Goal: Information Seeking & Learning: Learn about a topic

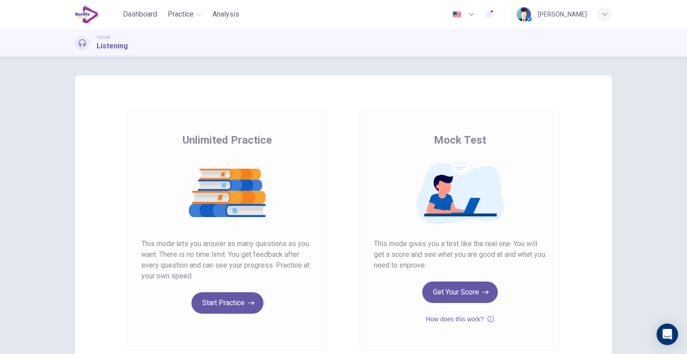
click at [538, 13] on div "[PERSON_NAME]" at bounding box center [562, 14] width 49 height 11
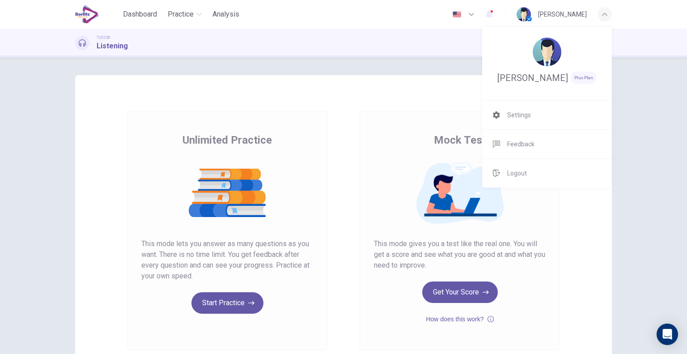
click at [198, 16] on div at bounding box center [343, 177] width 687 height 354
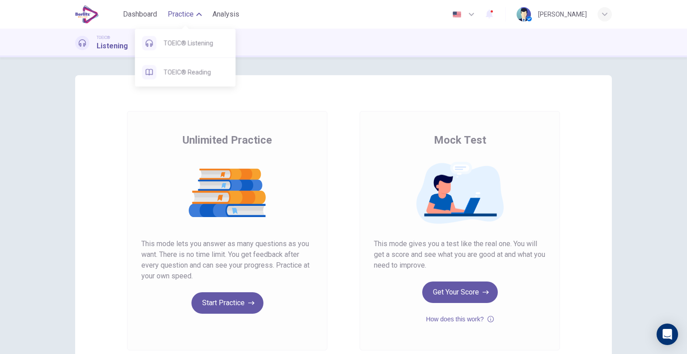
click at [196, 14] on button "Practice" at bounding box center [184, 14] width 41 height 16
click at [203, 45] on span "TOEIC® Listening" at bounding box center [196, 43] width 65 height 11
click at [112, 46] on h1 "Listening" at bounding box center [112, 46] width 31 height 11
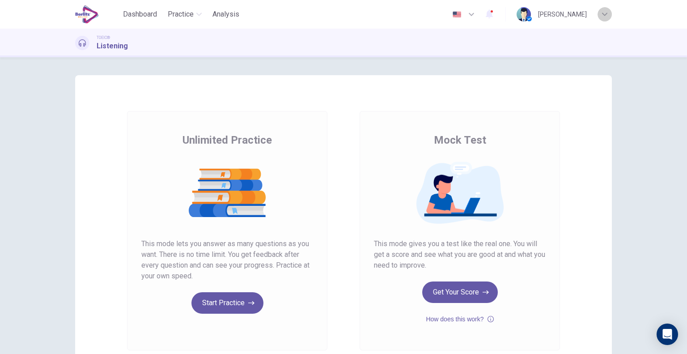
click at [604, 16] on icon "button" at bounding box center [604, 14] width 5 height 5
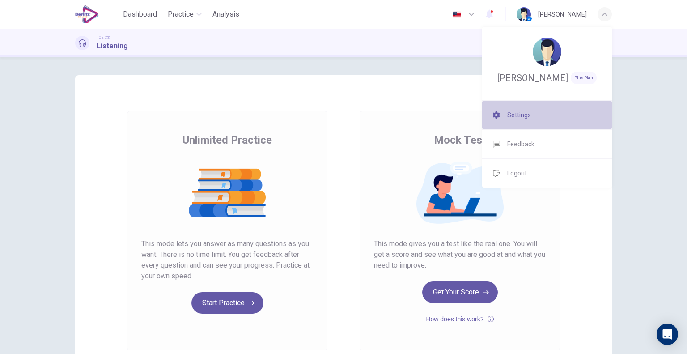
click at [528, 120] on span "Settings" at bounding box center [519, 115] width 24 height 11
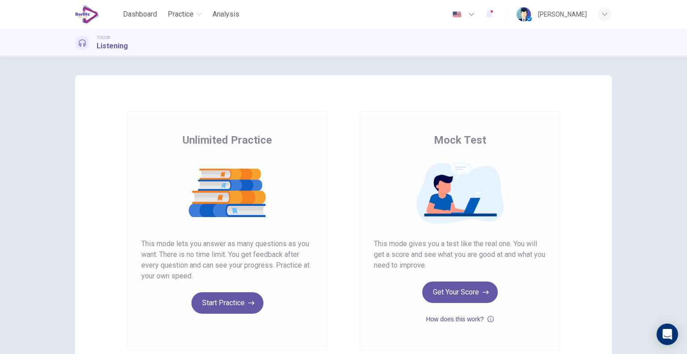
click at [489, 317] on icon "button" at bounding box center [491, 319] width 6 height 11
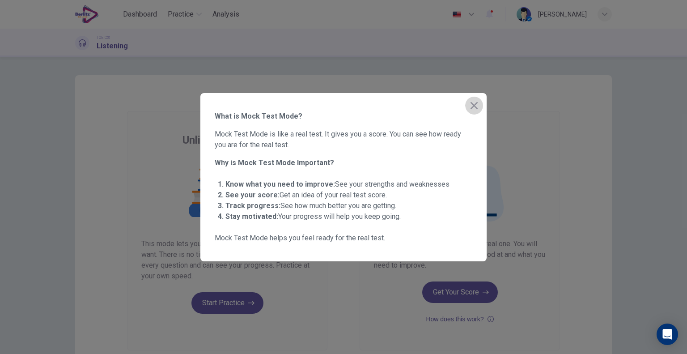
click at [471, 103] on icon "button" at bounding box center [474, 105] width 7 height 7
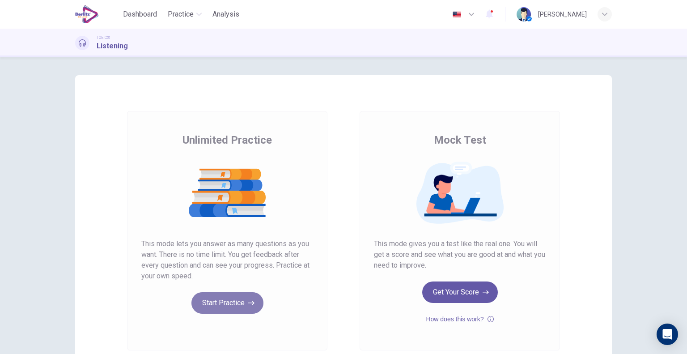
click at [212, 302] on button "Start Practice" at bounding box center [228, 302] width 72 height 21
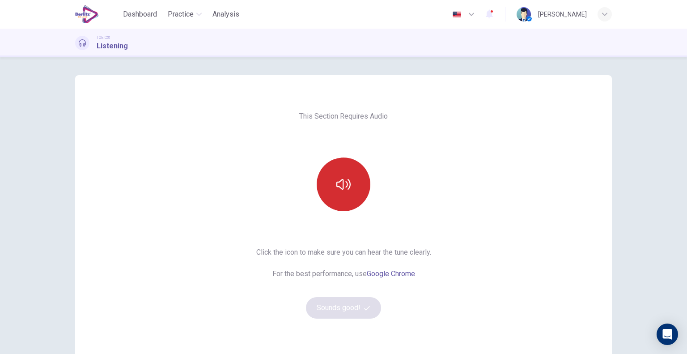
click at [336, 190] on icon "button" at bounding box center [343, 184] width 14 height 14
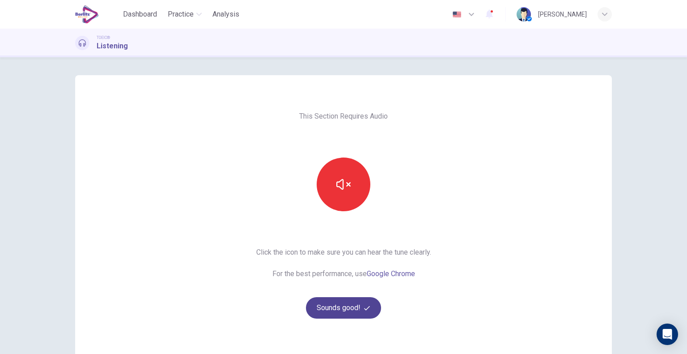
click at [342, 307] on button "Sounds good!" at bounding box center [343, 307] width 75 height 21
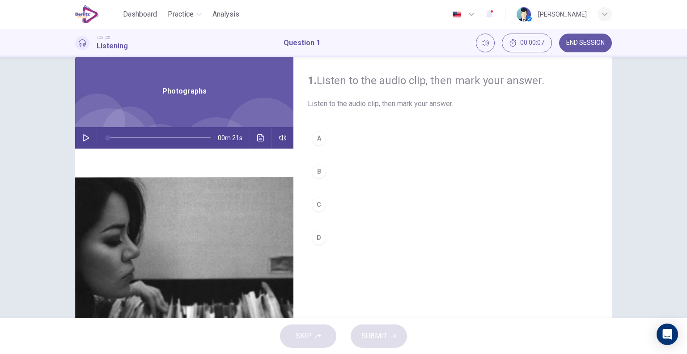
scroll to position [20, 0]
click at [82, 137] on icon "button" at bounding box center [85, 137] width 7 height 7
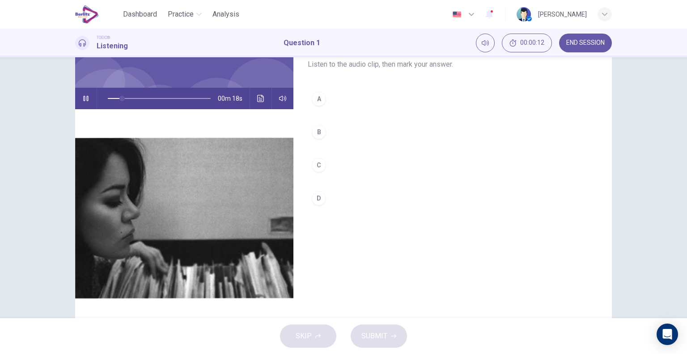
scroll to position [60, 0]
click at [317, 163] on div "C" at bounding box center [319, 165] width 14 height 14
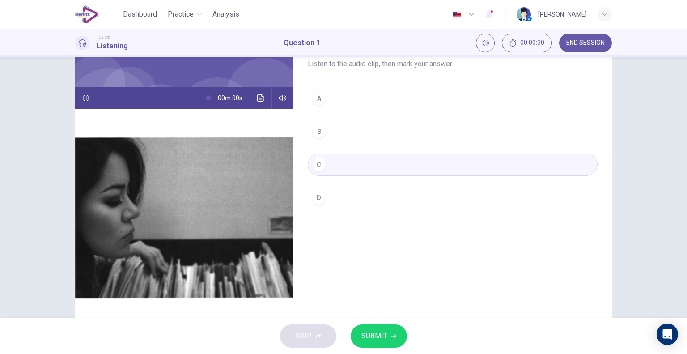
type input "*"
click at [376, 339] on span "SUBMIT" at bounding box center [375, 336] width 26 height 13
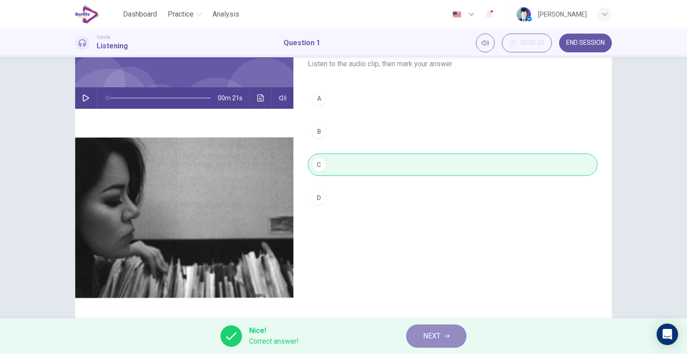
click at [434, 335] on span "NEXT" at bounding box center [431, 336] width 17 height 13
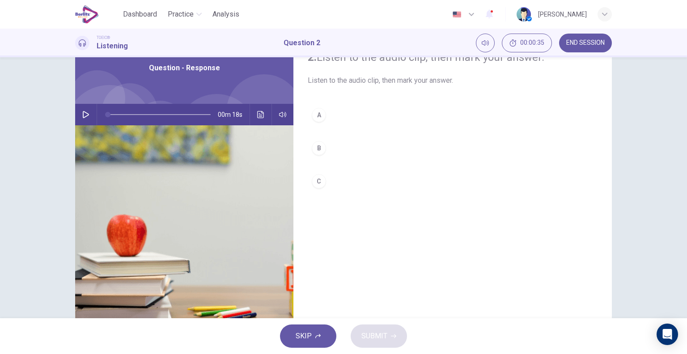
scroll to position [43, 0]
click at [82, 115] on icon "button" at bounding box center [85, 114] width 7 height 7
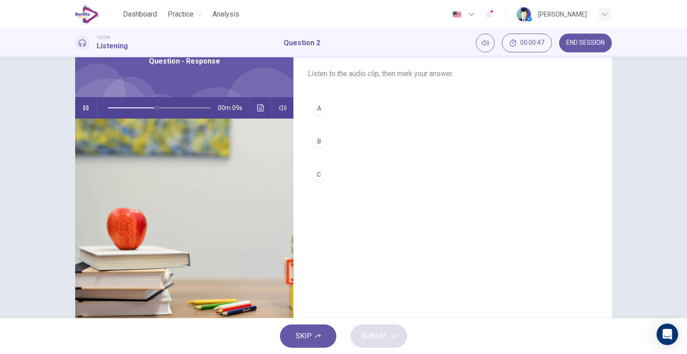
scroll to position [52, 0]
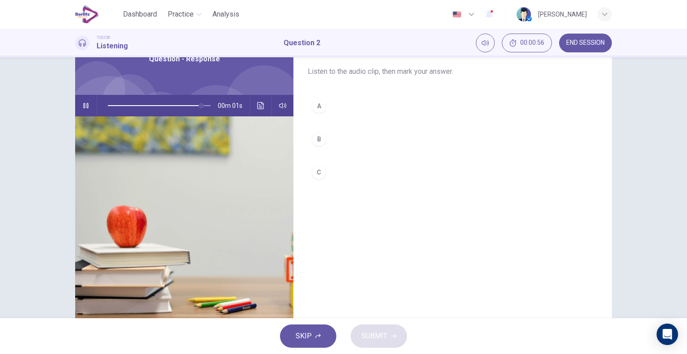
click at [321, 138] on div "B" at bounding box center [319, 139] width 14 height 14
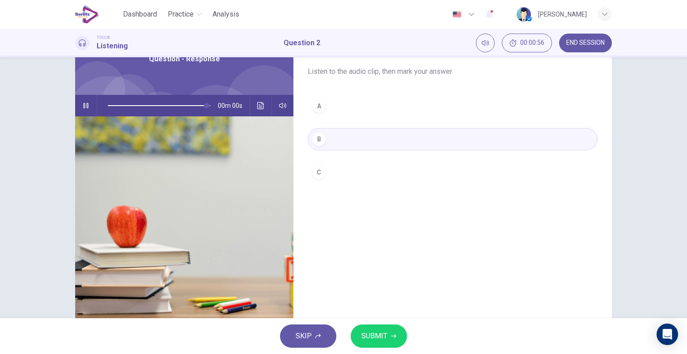
type input "*"
click at [376, 333] on span "SUBMIT" at bounding box center [375, 336] width 26 height 13
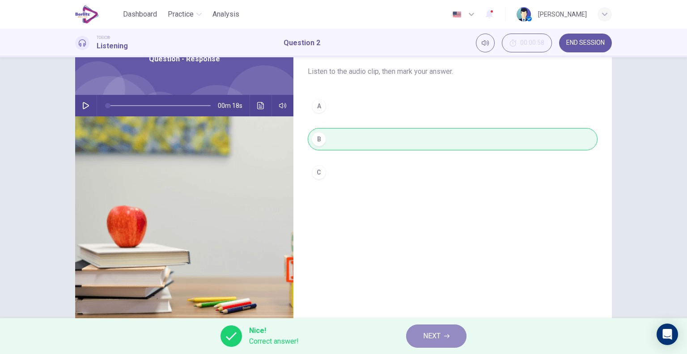
click at [434, 332] on span "NEXT" at bounding box center [431, 336] width 17 height 13
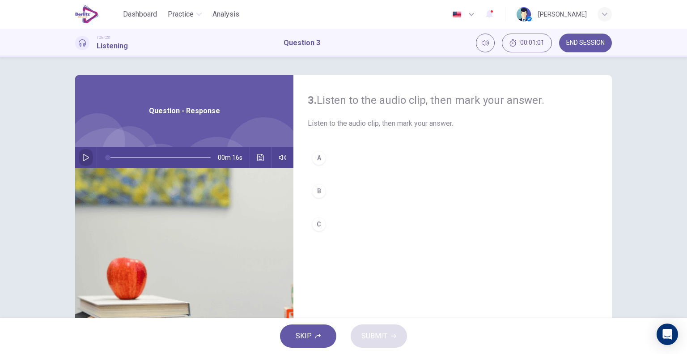
click at [83, 158] on icon "button" at bounding box center [85, 157] width 7 height 7
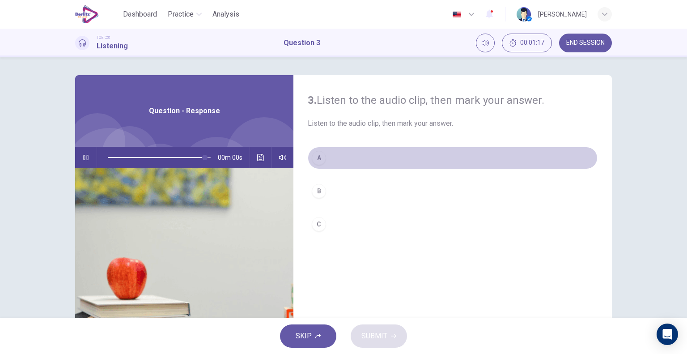
click at [317, 157] on div "A" at bounding box center [319, 158] width 14 height 14
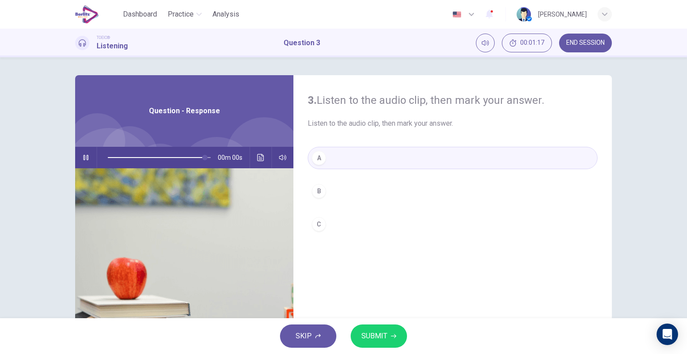
type input "*"
click at [369, 342] on button "SUBMIT" at bounding box center [379, 335] width 56 height 23
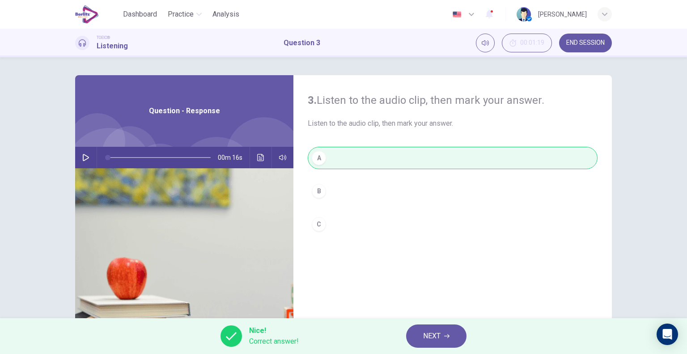
click at [431, 336] on span "NEXT" at bounding box center [431, 336] width 17 height 13
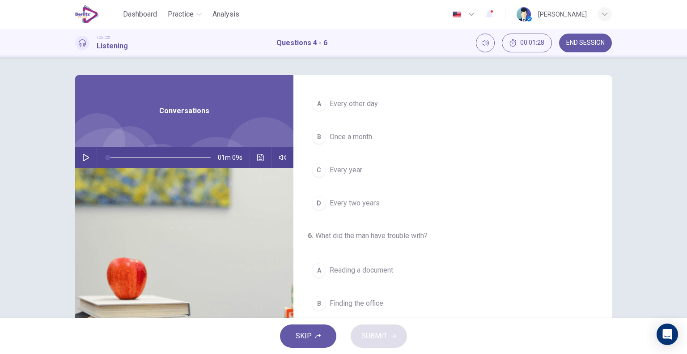
scroll to position [202, 0]
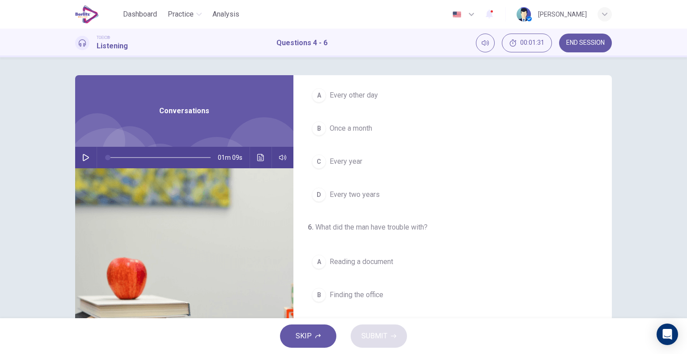
click at [84, 156] on icon "button" at bounding box center [85, 157] width 7 height 7
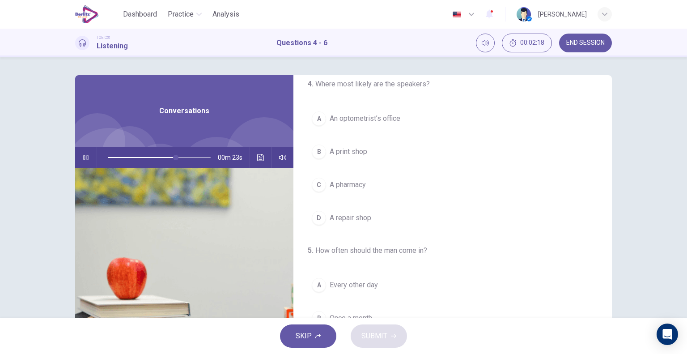
scroll to position [0, 0]
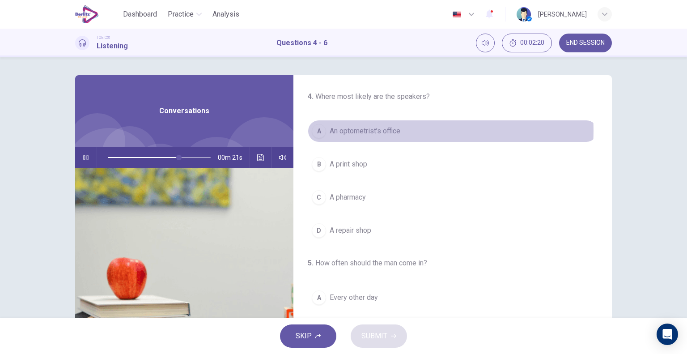
click at [378, 131] on span "An optometrist’s office" at bounding box center [365, 131] width 71 height 11
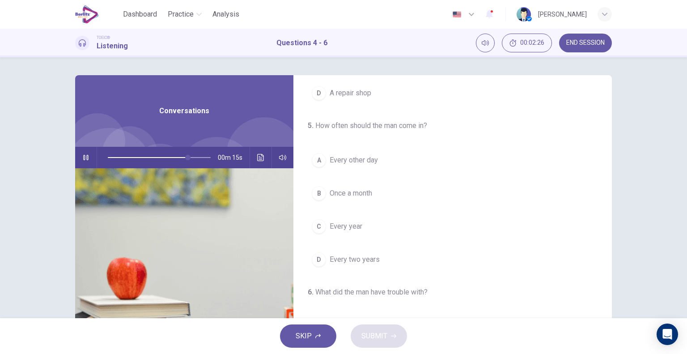
scroll to position [139, 0]
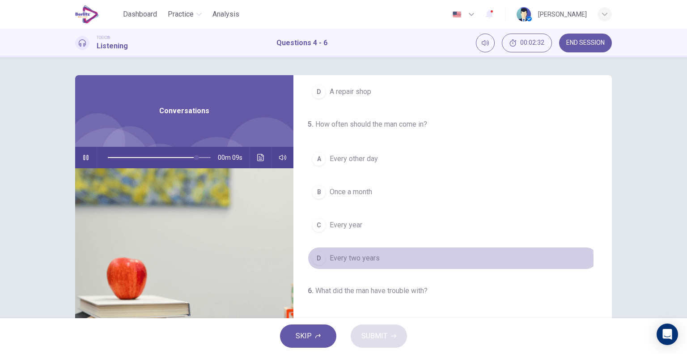
click at [386, 257] on button "D Every two years" at bounding box center [453, 258] width 290 height 22
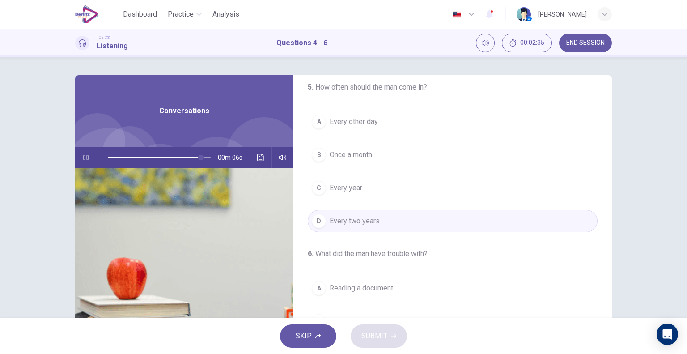
scroll to position [202, 0]
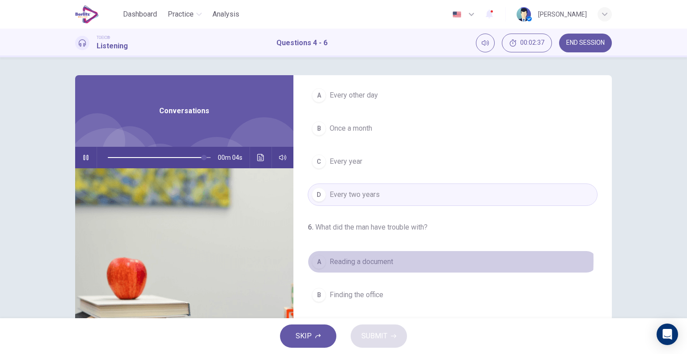
click at [387, 259] on span "Reading a document" at bounding box center [362, 261] width 64 height 11
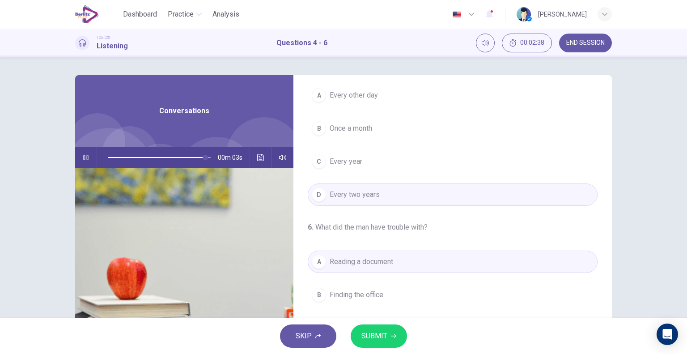
click at [379, 338] on span "SUBMIT" at bounding box center [375, 336] width 26 height 13
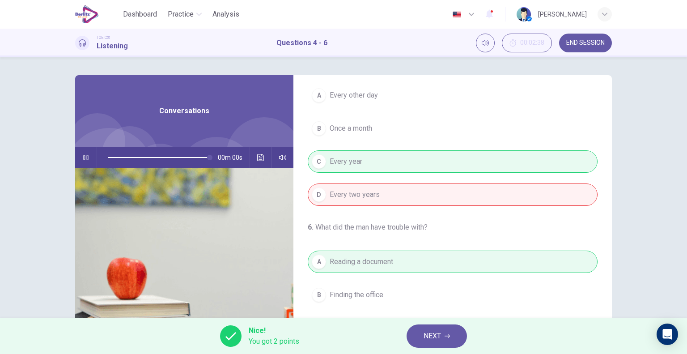
type input "*"
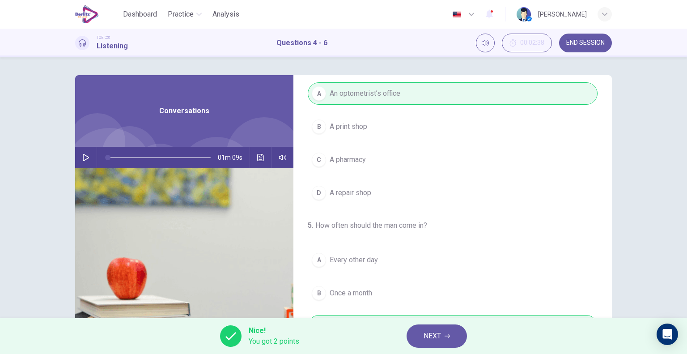
scroll to position [0, 0]
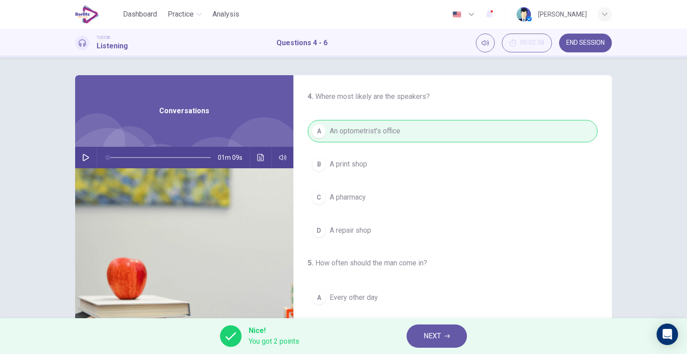
click at [592, 151] on div "4 . Where most likely are the speakers? A An optometrist’s office B A print sho…" at bounding box center [453, 166] width 319 height 150
click at [434, 335] on span "NEXT" at bounding box center [432, 336] width 17 height 13
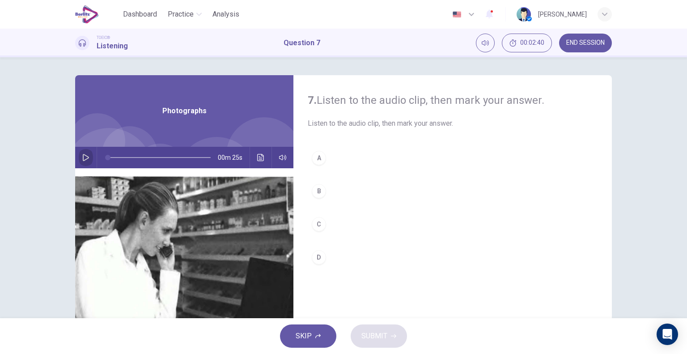
click at [88, 155] on button "button" at bounding box center [86, 157] width 14 height 21
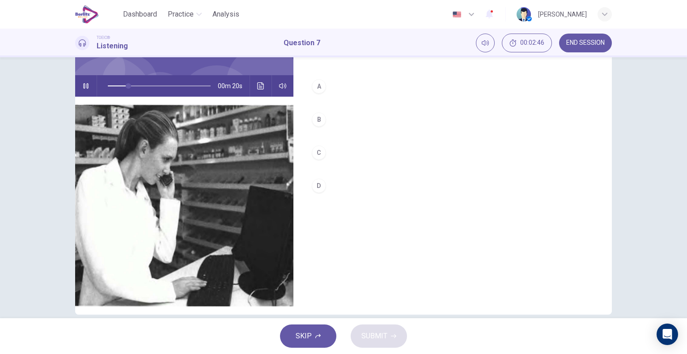
scroll to position [75, 0]
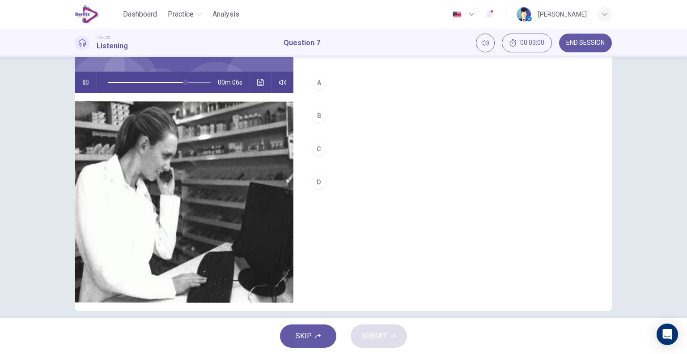
click at [317, 147] on div "C" at bounding box center [319, 149] width 14 height 14
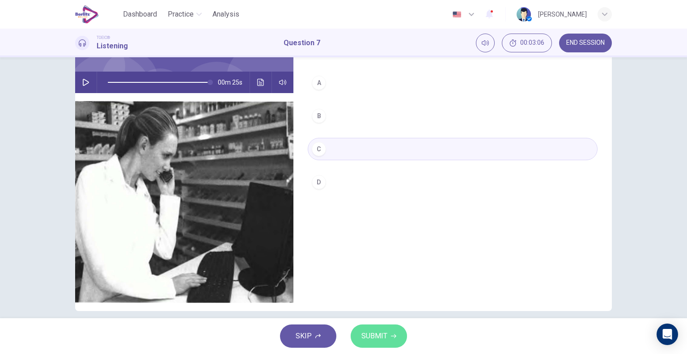
type input "*"
click at [367, 332] on span "SUBMIT" at bounding box center [375, 336] width 26 height 13
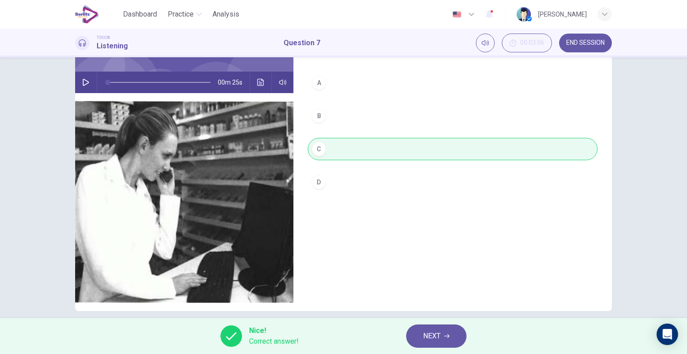
click at [422, 334] on button "NEXT" at bounding box center [436, 335] width 60 height 23
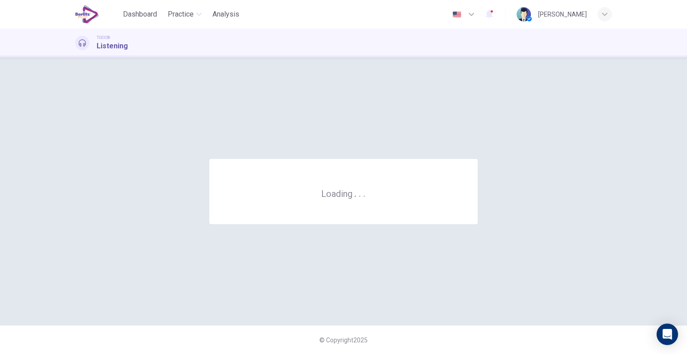
scroll to position [0, 0]
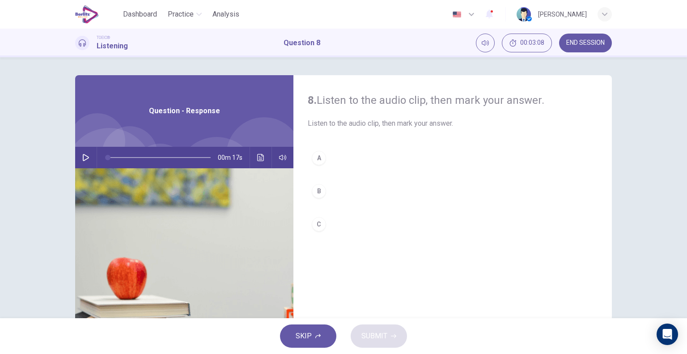
click at [83, 155] on icon "button" at bounding box center [86, 157] width 6 height 7
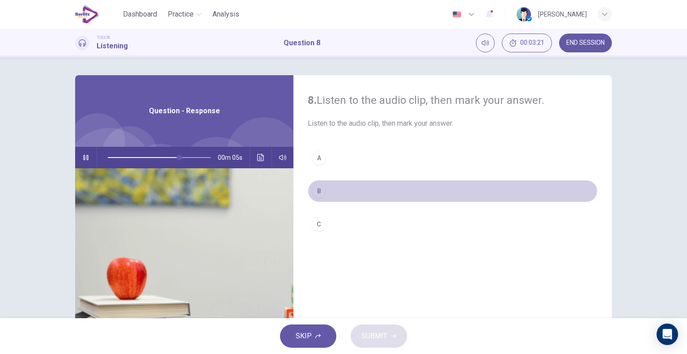
click at [317, 193] on div "B" at bounding box center [319, 191] width 14 height 14
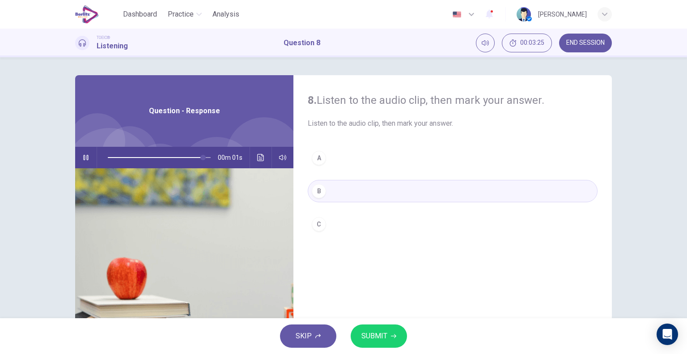
click at [372, 339] on span "SUBMIT" at bounding box center [375, 336] width 26 height 13
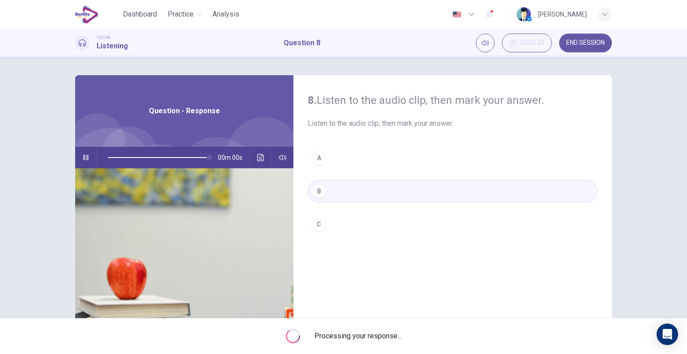
type input "*"
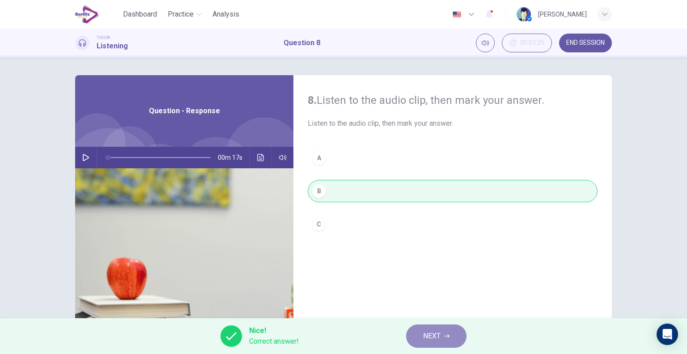
click at [422, 335] on button "NEXT" at bounding box center [436, 335] width 60 height 23
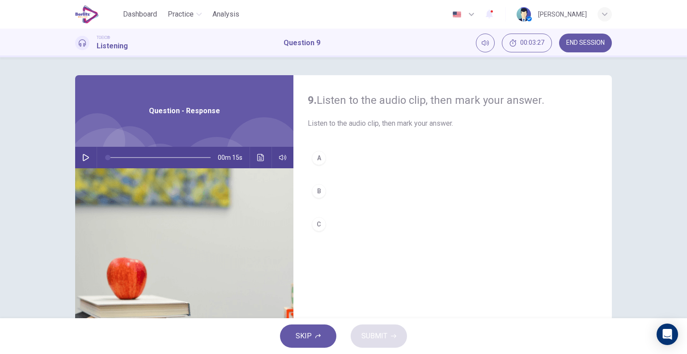
click at [85, 154] on icon "button" at bounding box center [85, 157] width 7 height 7
type input "*"
click at [318, 221] on div "C" at bounding box center [319, 224] width 14 height 14
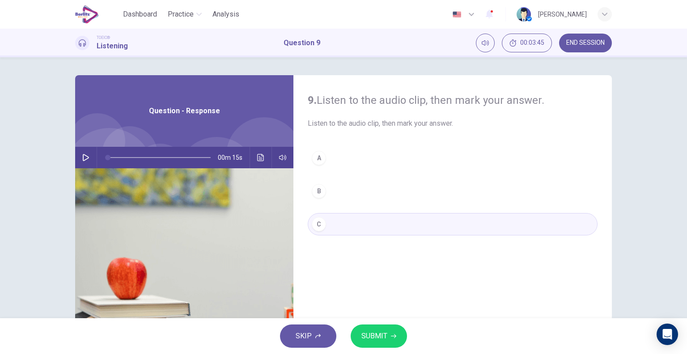
click at [374, 336] on span "SUBMIT" at bounding box center [375, 336] width 26 height 13
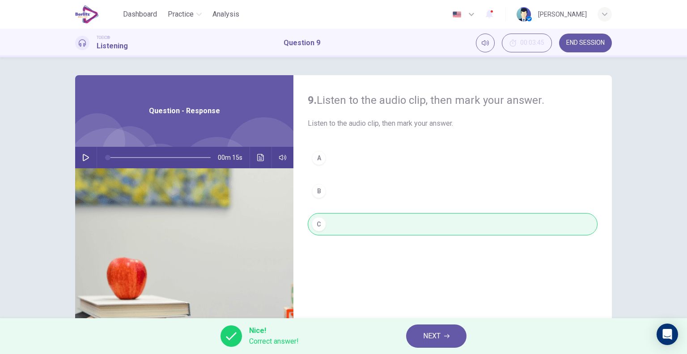
click at [440, 332] on span "NEXT" at bounding box center [431, 336] width 17 height 13
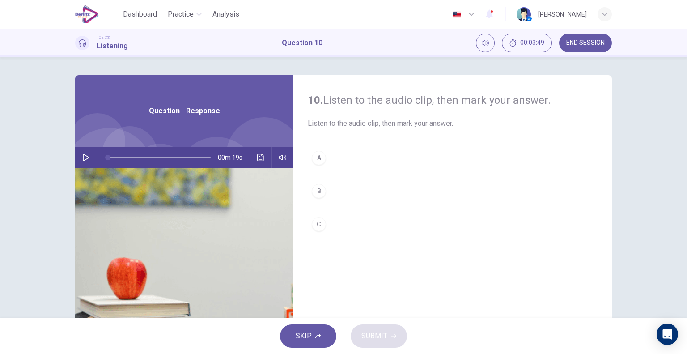
click at [82, 162] on button "button" at bounding box center [86, 157] width 14 height 21
click at [315, 223] on div "C" at bounding box center [319, 224] width 14 height 14
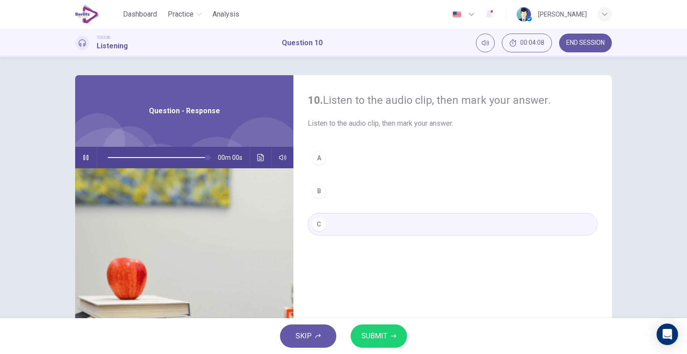
type input "*"
click at [367, 335] on span "SUBMIT" at bounding box center [375, 336] width 26 height 13
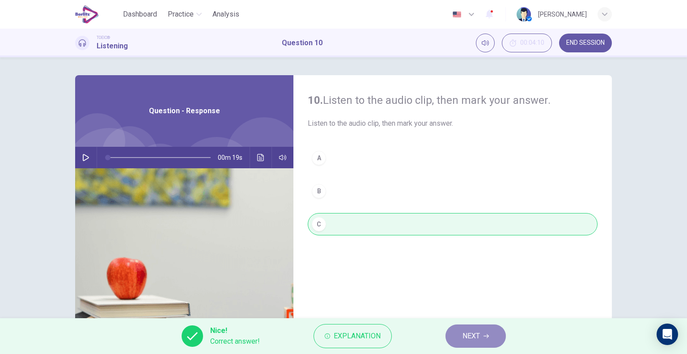
click at [464, 337] on span "NEXT" at bounding box center [471, 336] width 17 height 13
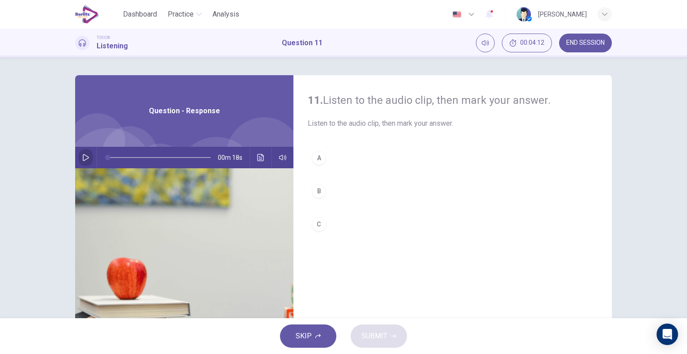
click at [87, 155] on icon "button" at bounding box center [85, 157] width 7 height 7
type input "*"
click at [325, 191] on button "B" at bounding box center [453, 191] width 290 height 22
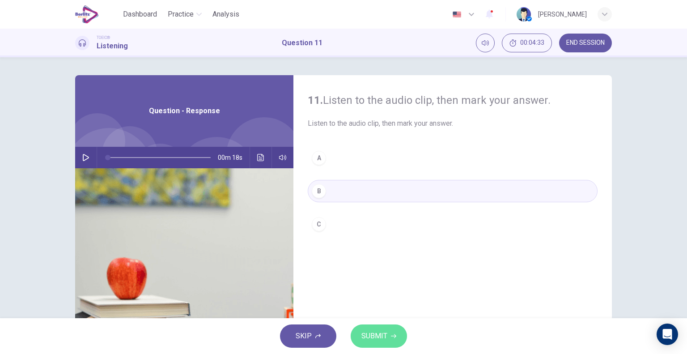
click at [367, 336] on span "SUBMIT" at bounding box center [375, 336] width 26 height 13
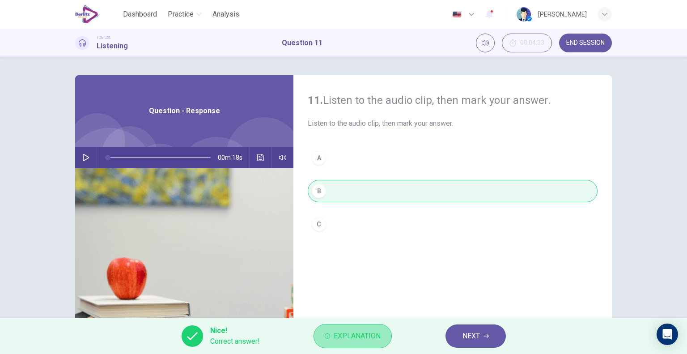
click at [352, 335] on span "Explanation" at bounding box center [357, 336] width 47 height 13
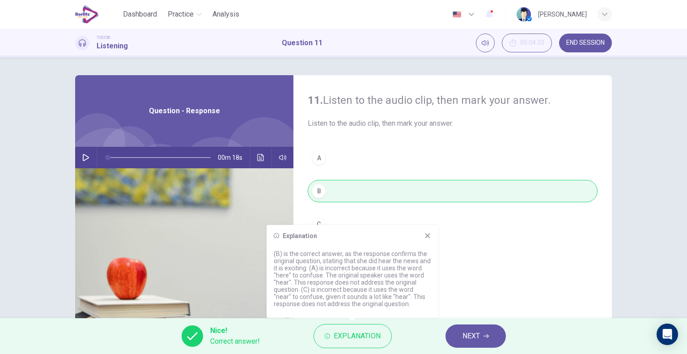
click at [458, 286] on div "11. Listen to the audio clip, then [PERSON_NAME] your answer. Listen to the aud…" at bounding box center [453, 230] width 319 height 311
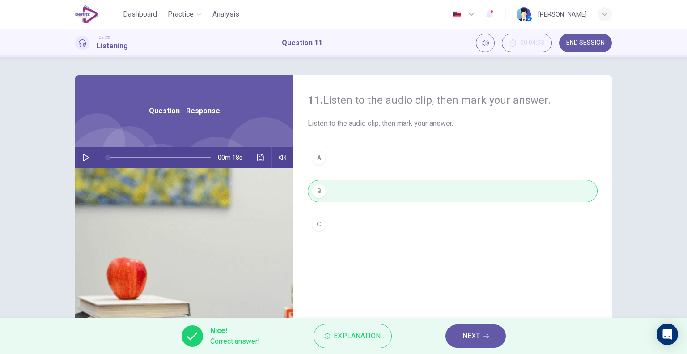
click at [469, 332] on span "NEXT" at bounding box center [471, 336] width 17 height 13
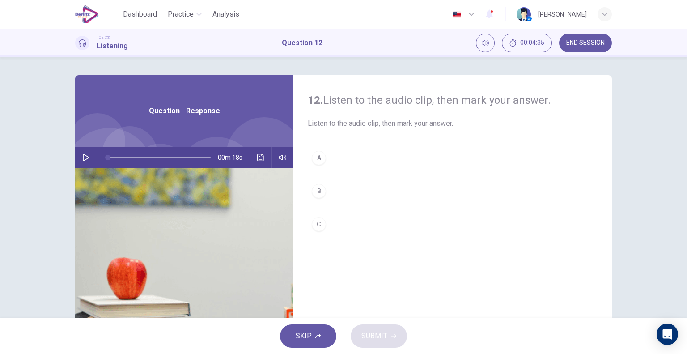
click at [82, 159] on icon "button" at bounding box center [85, 157] width 7 height 7
type input "*"
click at [319, 160] on div "A" at bounding box center [319, 158] width 14 height 14
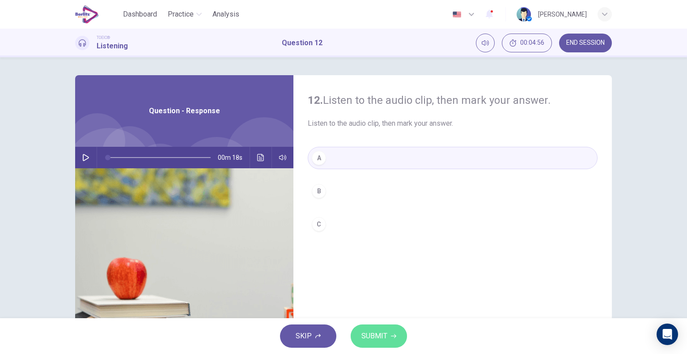
click at [371, 336] on span "SUBMIT" at bounding box center [375, 336] width 26 height 13
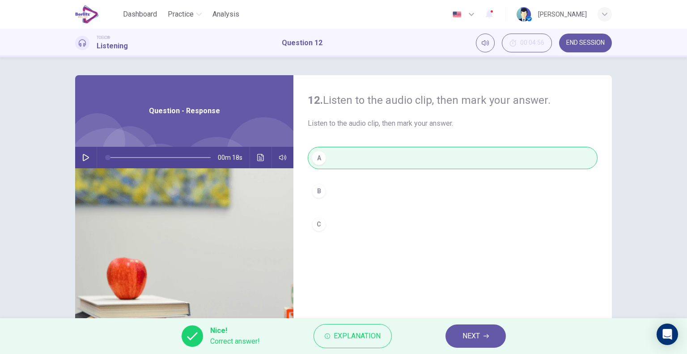
click at [465, 333] on span "NEXT" at bounding box center [471, 336] width 17 height 13
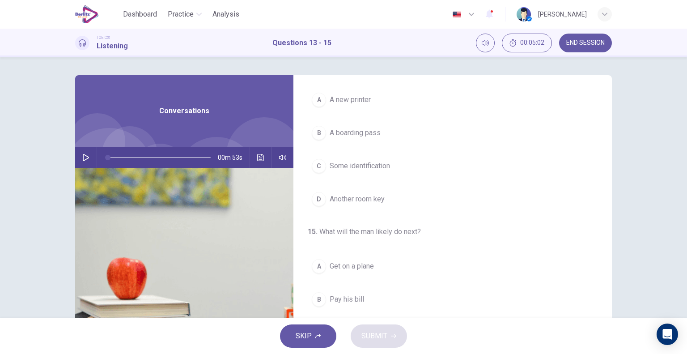
scroll to position [202, 0]
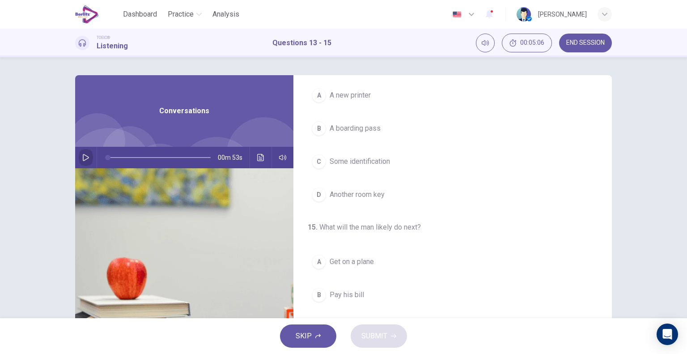
click at [84, 157] on icon "button" at bounding box center [85, 157] width 7 height 7
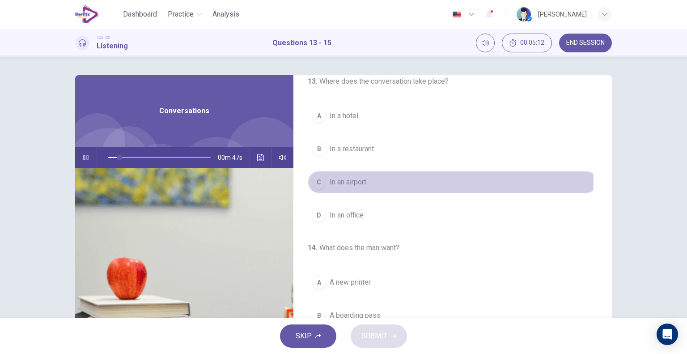
click at [410, 182] on button "C In an airport" at bounding box center [453, 182] width 290 height 22
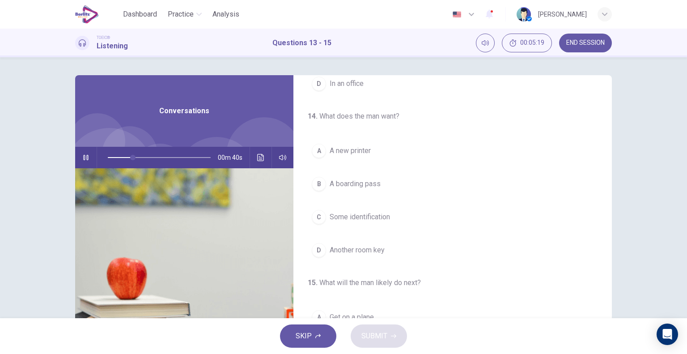
scroll to position [159, 0]
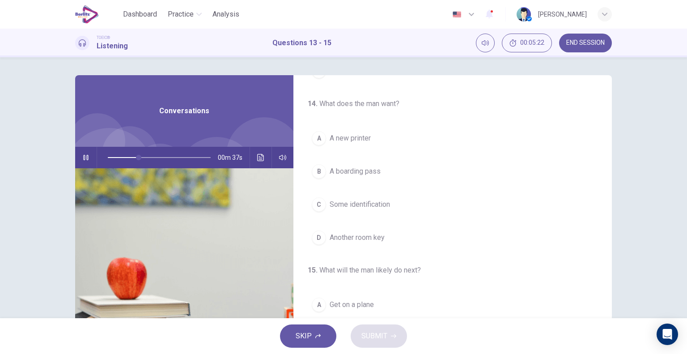
click at [387, 179] on button "B A boarding pass" at bounding box center [453, 171] width 290 height 22
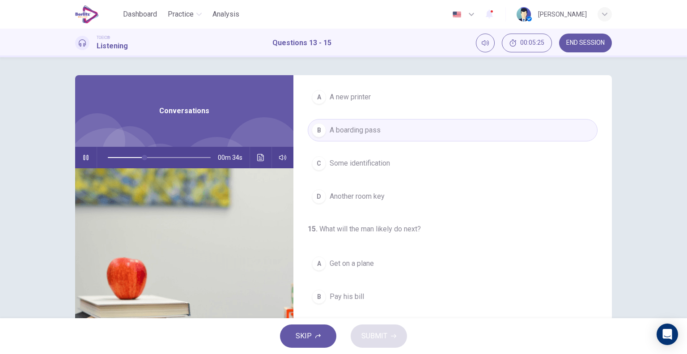
scroll to position [202, 0]
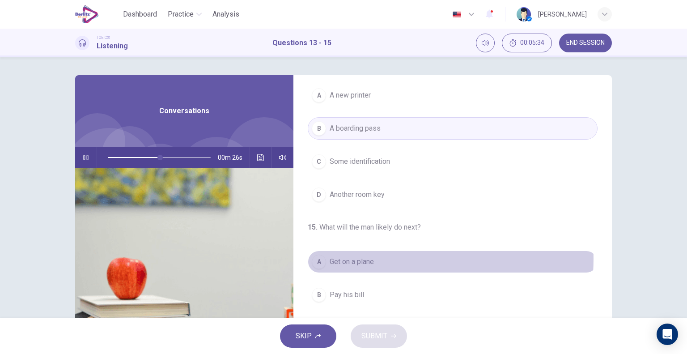
click at [349, 257] on span "Get on a plane" at bounding box center [352, 261] width 44 height 11
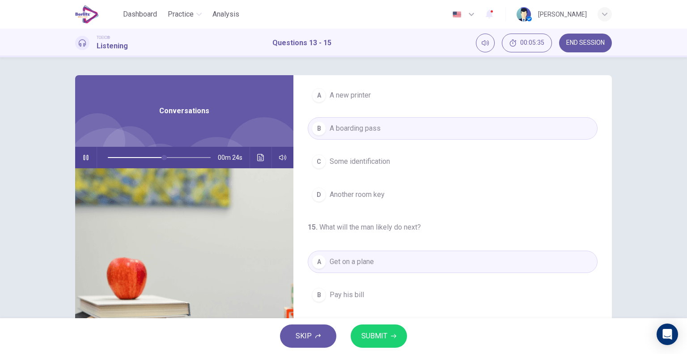
click at [369, 338] on span "SUBMIT" at bounding box center [375, 336] width 26 height 13
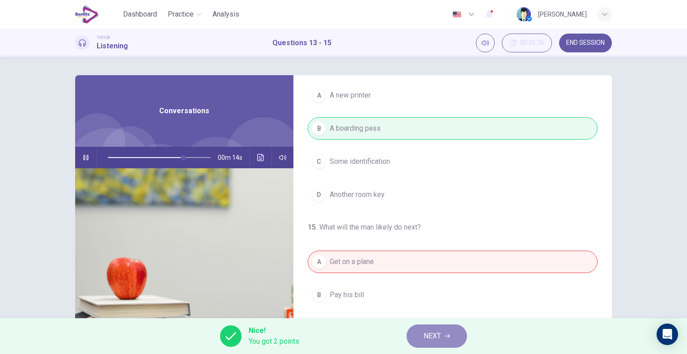
type input "**"
click at [424, 338] on span "NEXT" at bounding box center [432, 336] width 17 height 13
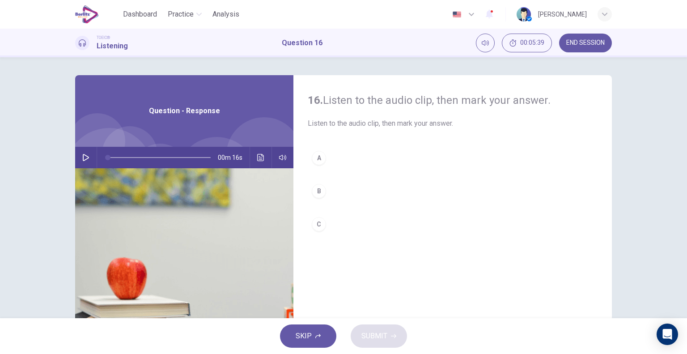
click at [83, 156] on icon "button" at bounding box center [85, 157] width 7 height 7
click at [330, 223] on button "C" at bounding box center [453, 224] width 290 height 22
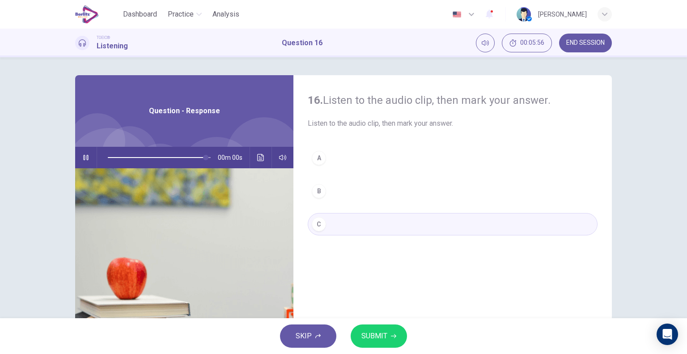
type input "*"
click at [374, 334] on span "SUBMIT" at bounding box center [375, 336] width 26 height 13
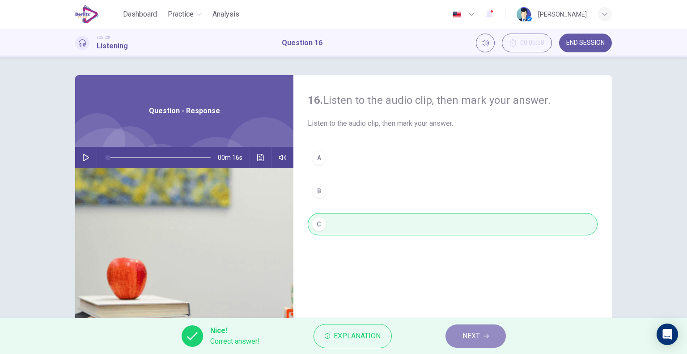
click at [464, 336] on span "NEXT" at bounding box center [471, 336] width 17 height 13
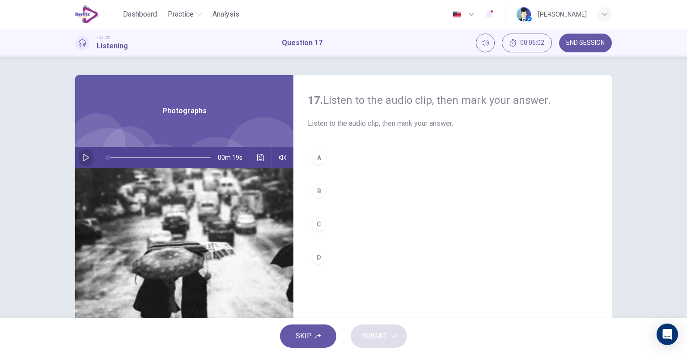
click at [84, 156] on icon "button" at bounding box center [86, 157] width 6 height 7
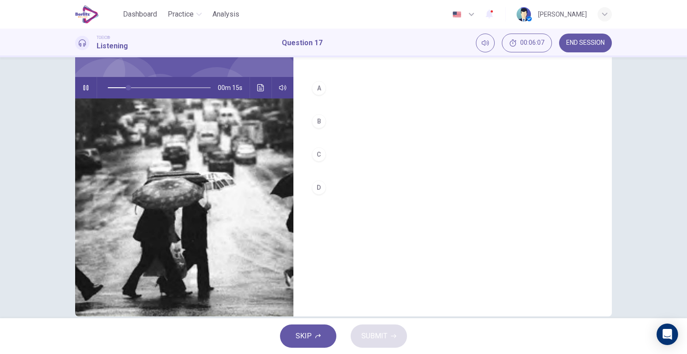
scroll to position [79, 0]
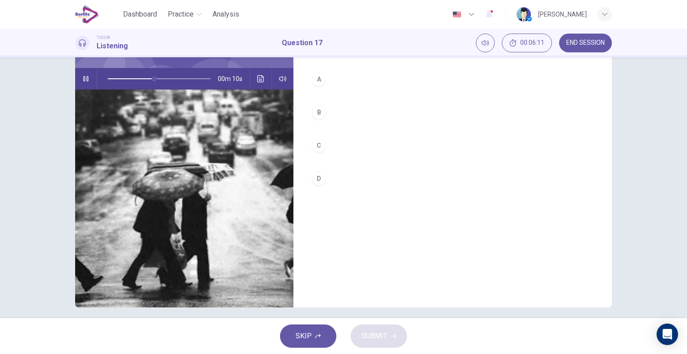
click at [317, 116] on div "B" at bounding box center [319, 112] width 14 height 14
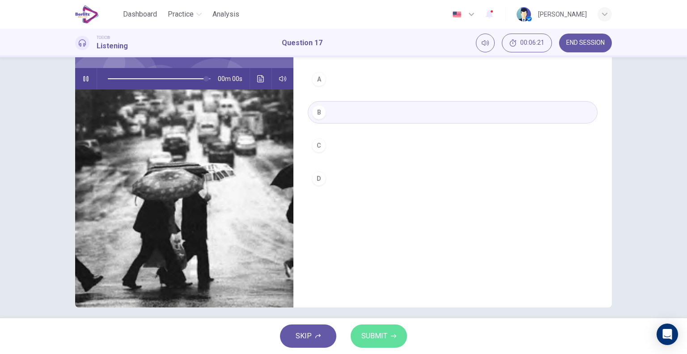
click at [372, 336] on span "SUBMIT" at bounding box center [375, 336] width 26 height 13
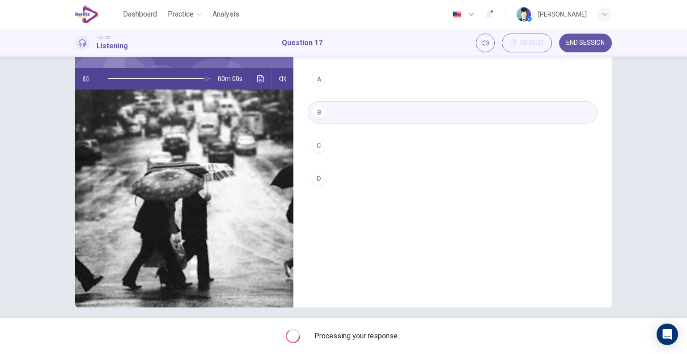
type input "*"
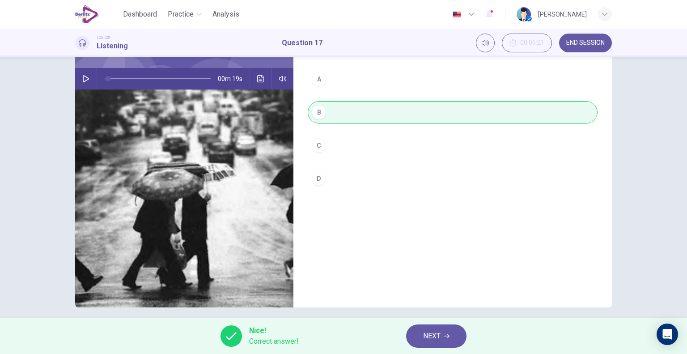
click at [430, 336] on span "NEXT" at bounding box center [431, 336] width 17 height 13
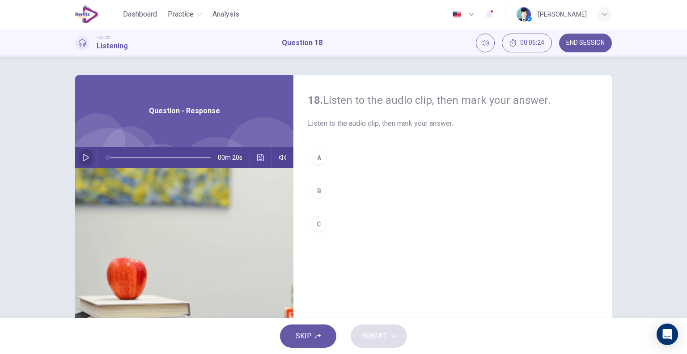
click at [82, 160] on icon "button" at bounding box center [85, 157] width 7 height 7
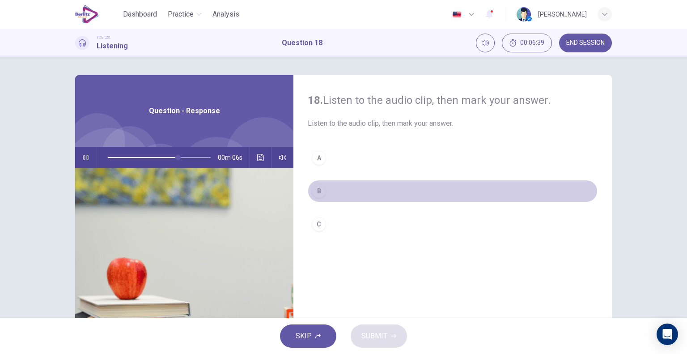
click at [335, 191] on button "B" at bounding box center [453, 191] width 290 height 22
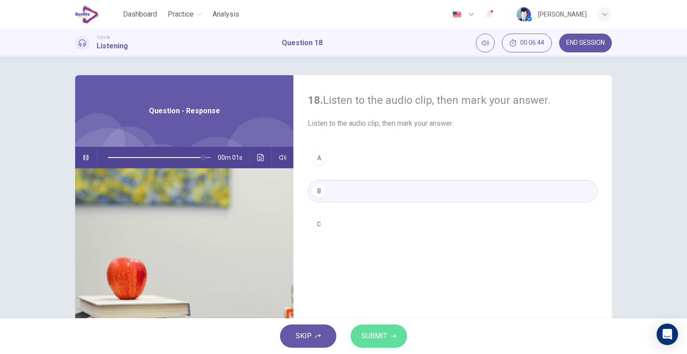
click at [371, 340] on span "SUBMIT" at bounding box center [375, 336] width 26 height 13
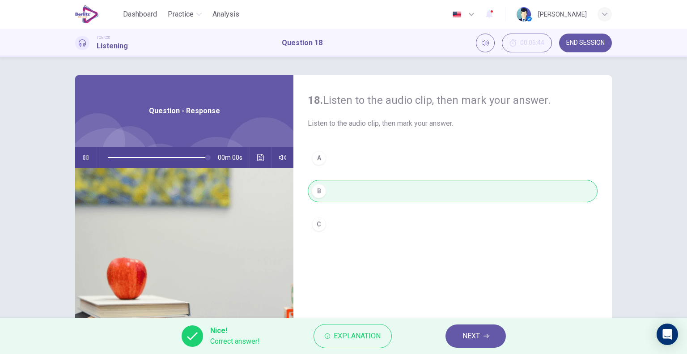
type input "*"
click at [466, 336] on span "NEXT" at bounding box center [471, 336] width 17 height 13
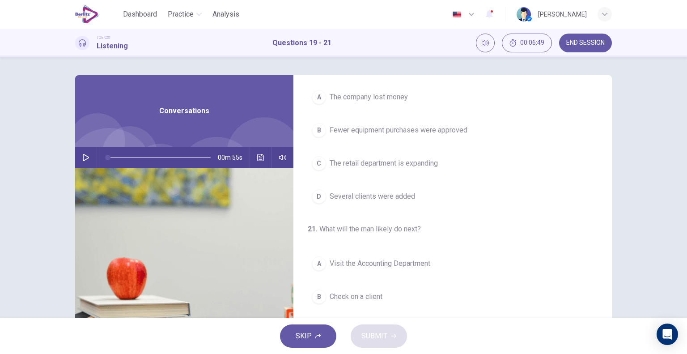
scroll to position [202, 0]
click at [85, 156] on icon "button" at bounding box center [86, 157] width 6 height 7
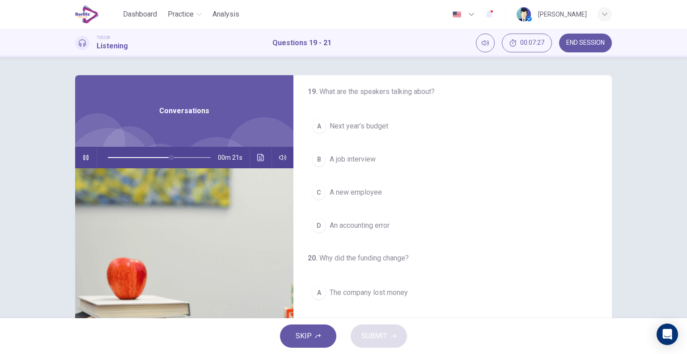
scroll to position [3, 0]
click at [371, 130] on span "Next year’s budget" at bounding box center [359, 128] width 59 height 11
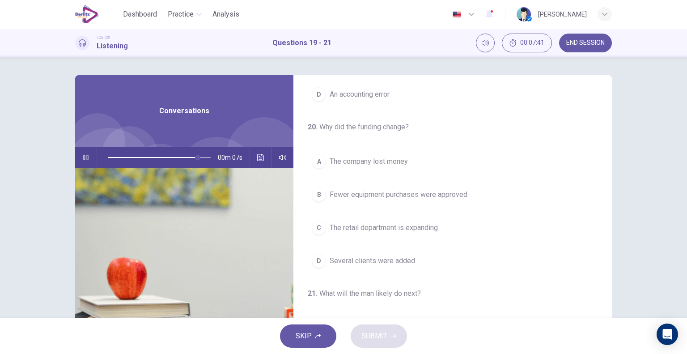
scroll to position [145, 0]
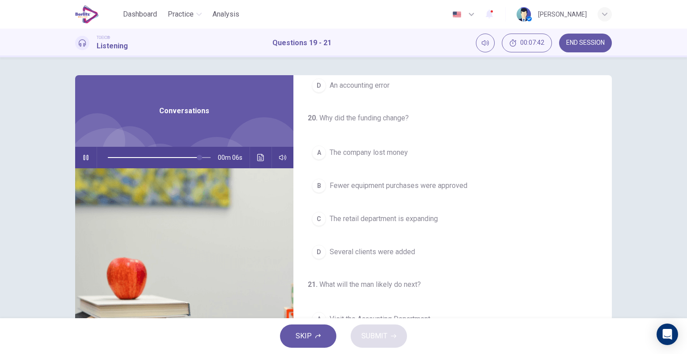
click at [437, 183] on span "Fewer equipment purchases were approved" at bounding box center [399, 185] width 138 height 11
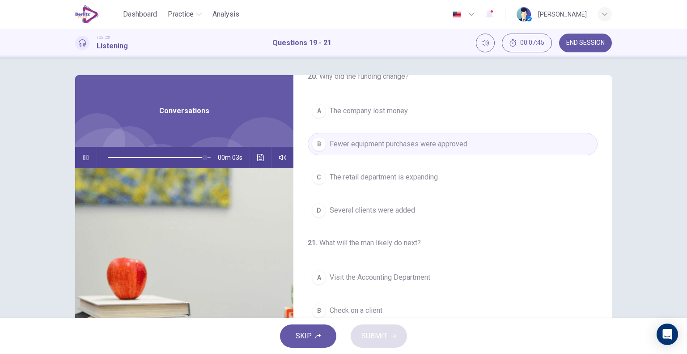
scroll to position [202, 0]
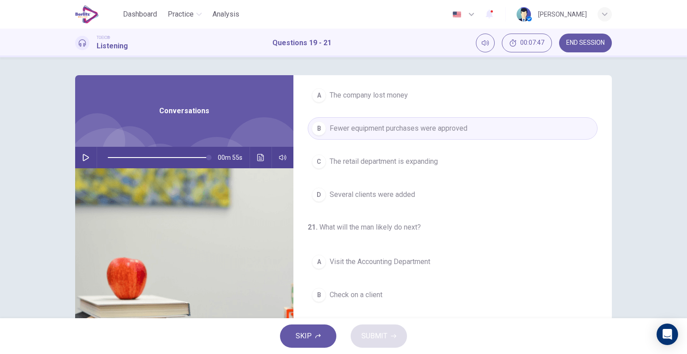
type input "*"
click at [421, 258] on span "Visit the Accounting Department" at bounding box center [380, 261] width 101 height 11
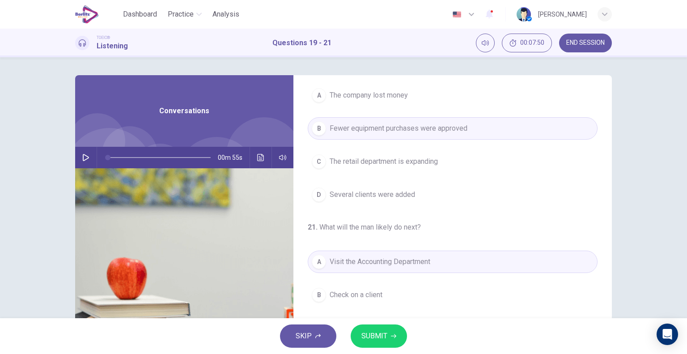
click at [378, 336] on span "SUBMIT" at bounding box center [375, 336] width 26 height 13
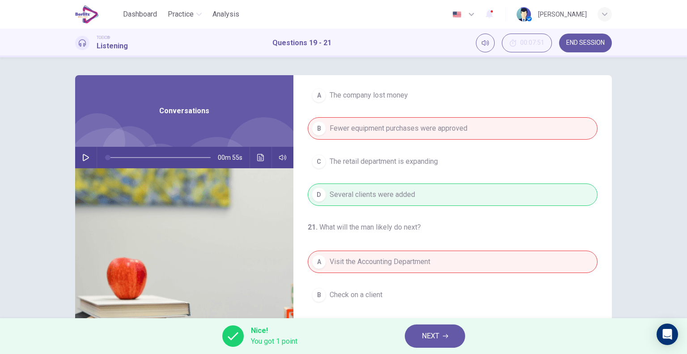
click at [430, 333] on span "NEXT" at bounding box center [430, 336] width 17 height 13
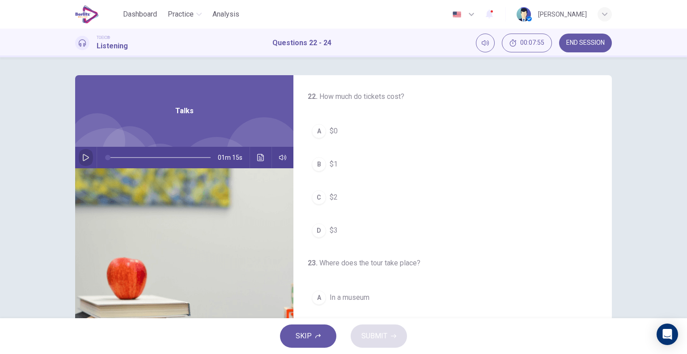
click at [83, 153] on button "button" at bounding box center [86, 157] width 14 height 21
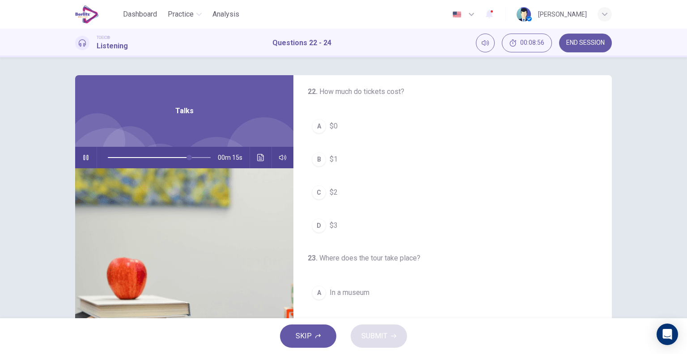
scroll to position [0, 0]
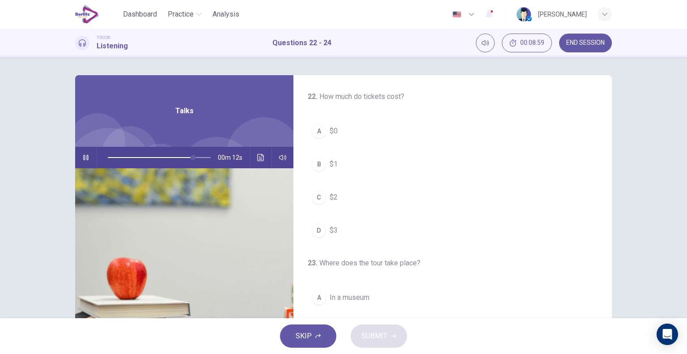
click at [387, 137] on button "A $0" at bounding box center [453, 131] width 290 height 22
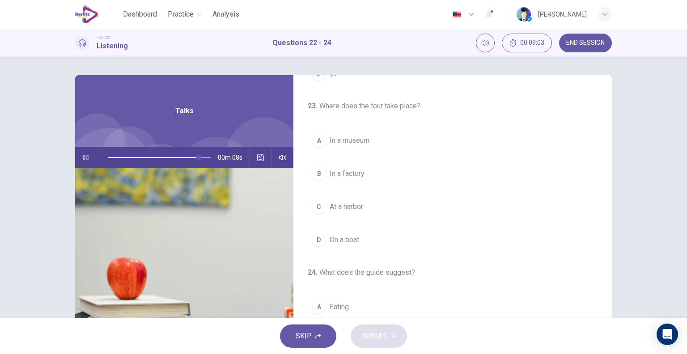
scroll to position [158, 0]
click at [374, 137] on button "A In a museum" at bounding box center [453, 139] width 290 height 22
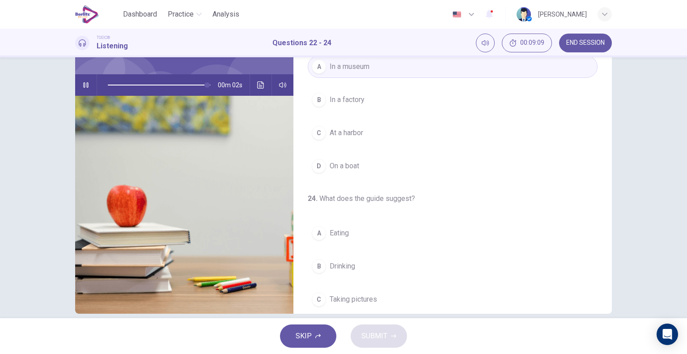
scroll to position [86, 0]
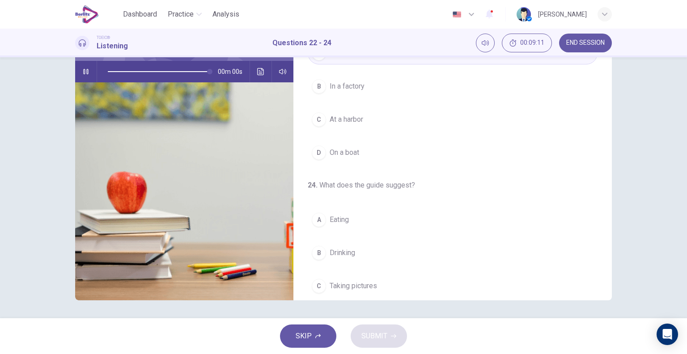
type input "*"
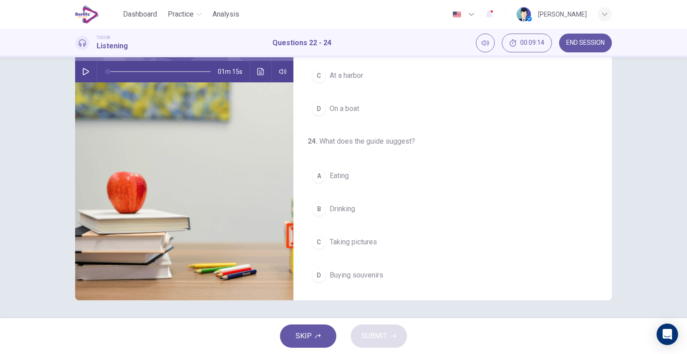
click at [408, 273] on button "D Buying souvenirs" at bounding box center [453, 275] width 290 height 22
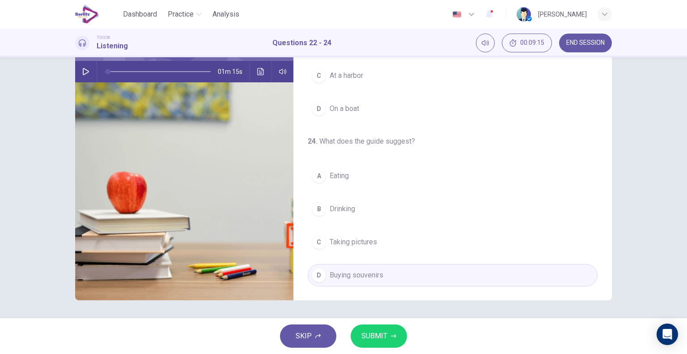
click at [369, 341] on span "SUBMIT" at bounding box center [375, 336] width 26 height 13
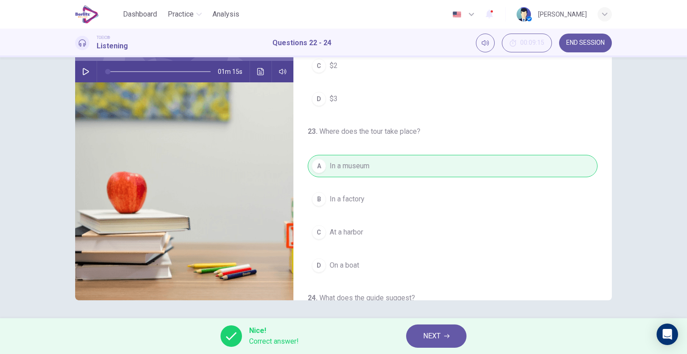
scroll to position [43, 0]
click at [578, 41] on span "END SESSION" at bounding box center [585, 42] width 38 height 7
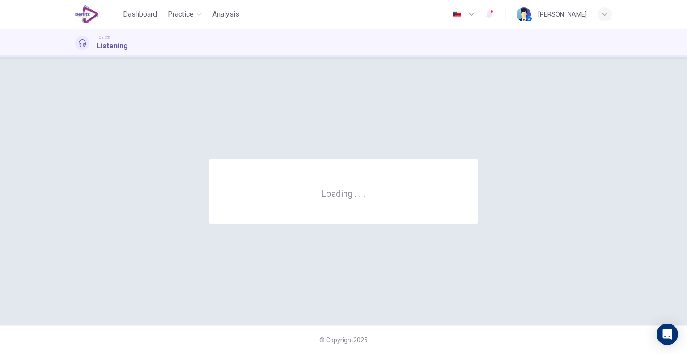
scroll to position [0, 0]
